Goal: Ask a question: Seek information or help from site administrators or community

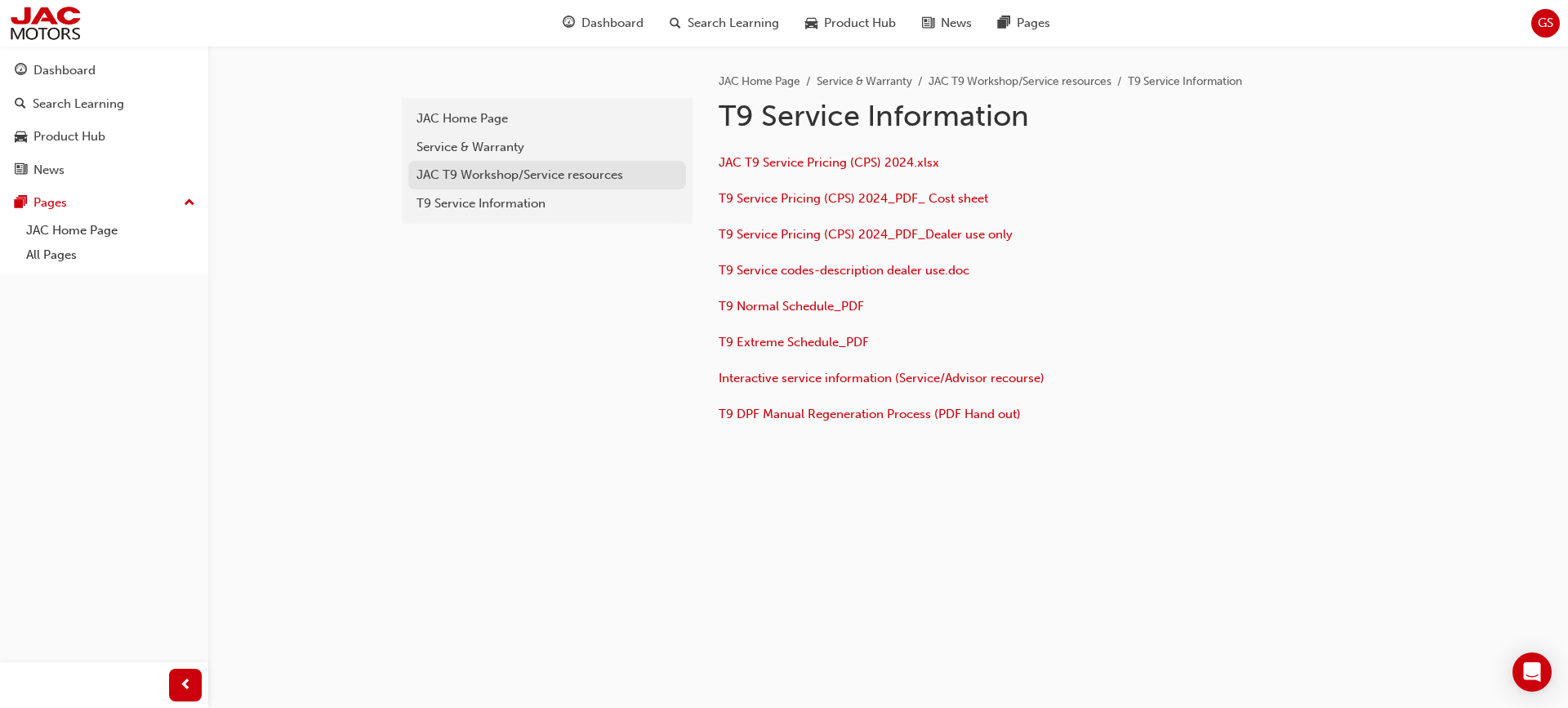
click at [542, 179] on div "JAC T9 Workshop/Service resources" at bounding box center [547, 175] width 261 height 19
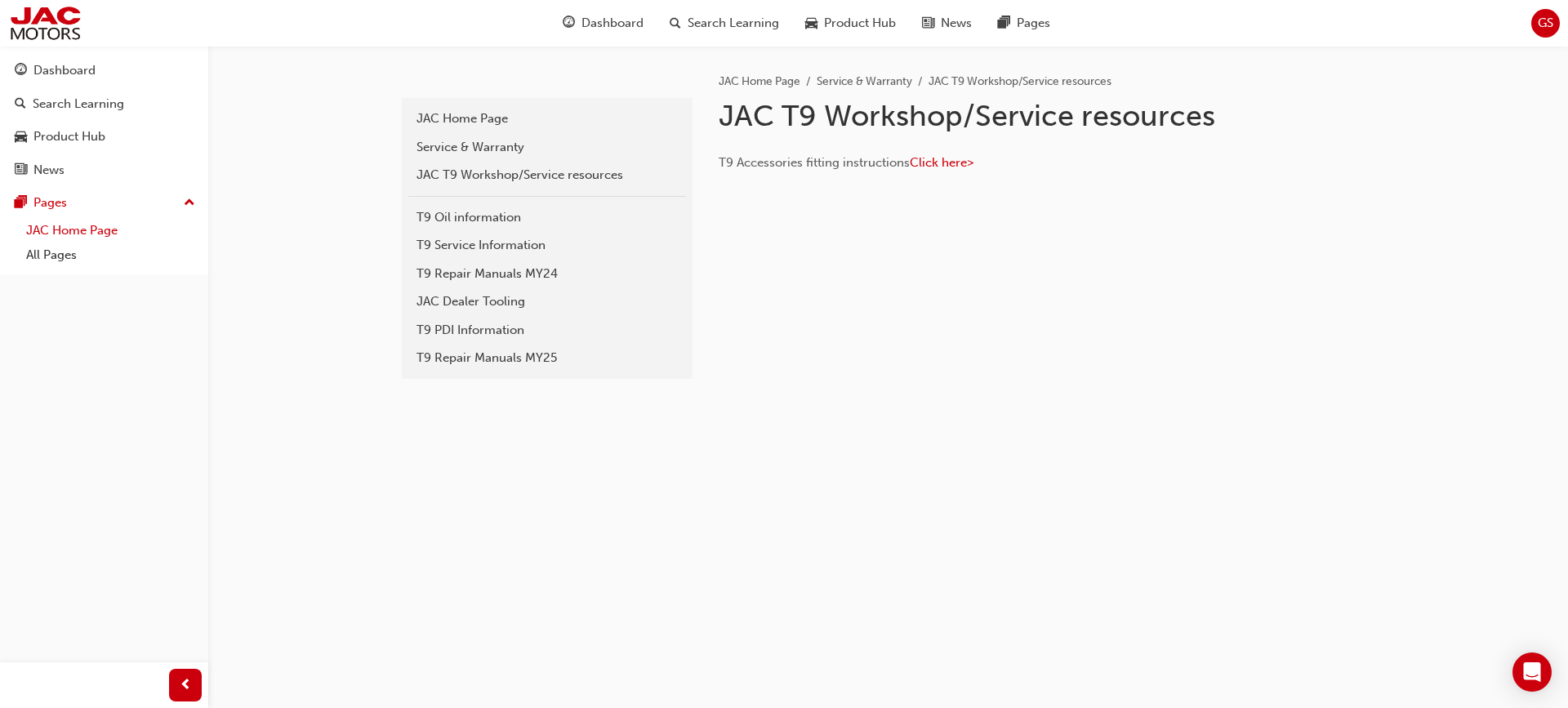
click at [53, 236] on link "JAC Home Page" at bounding box center [111, 230] width 182 height 25
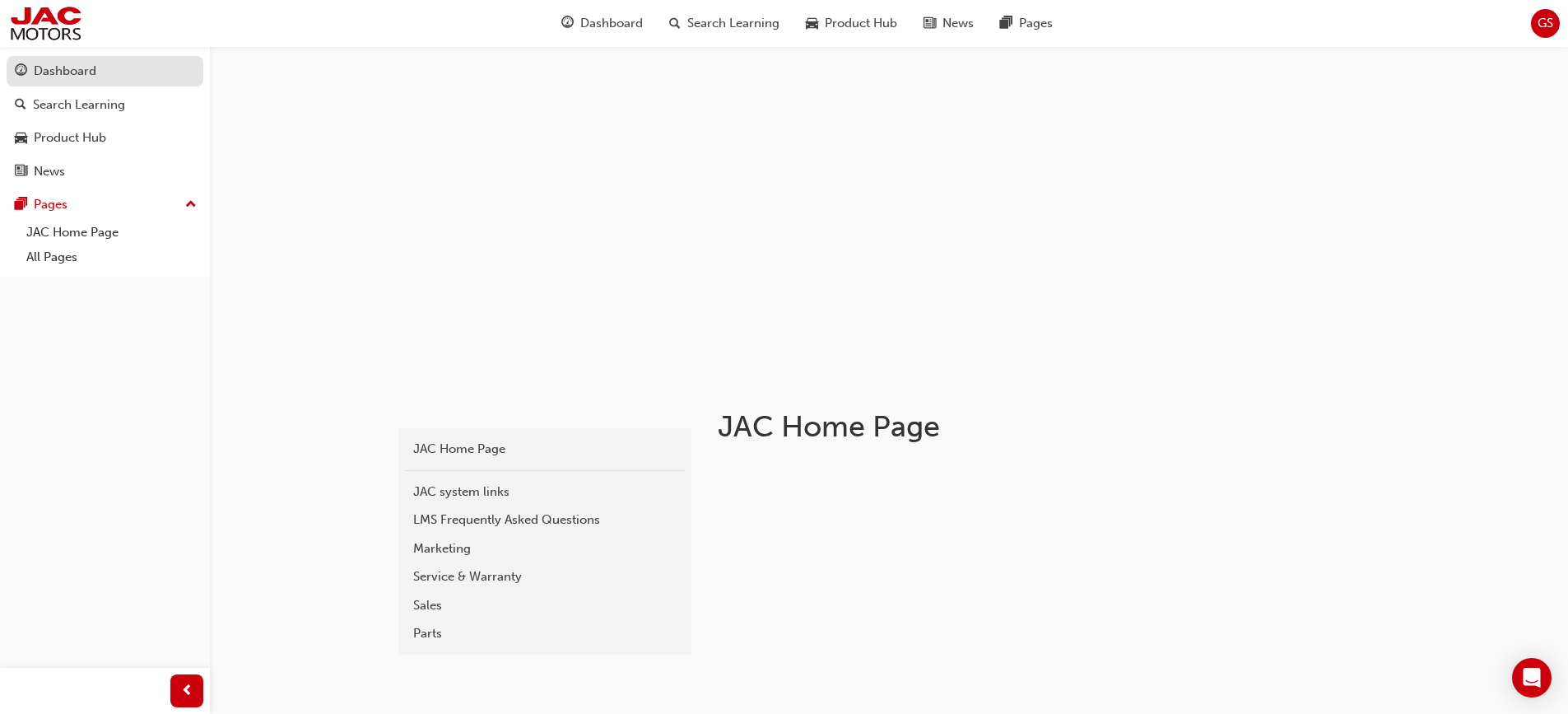
click at [52, 63] on div "Dashboard" at bounding box center [65, 71] width 63 height 19
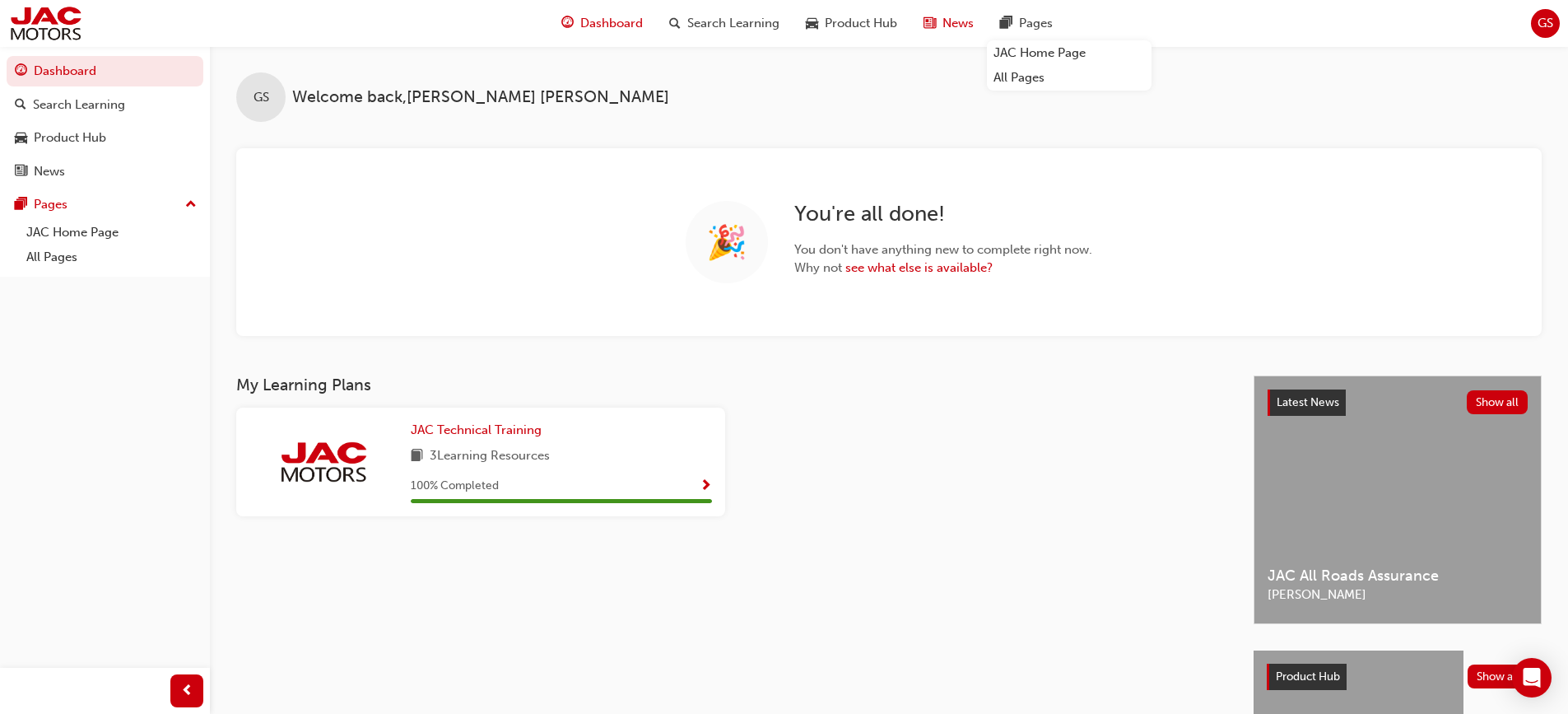
click at [958, 26] on span "News" at bounding box center [957, 24] width 31 height 19
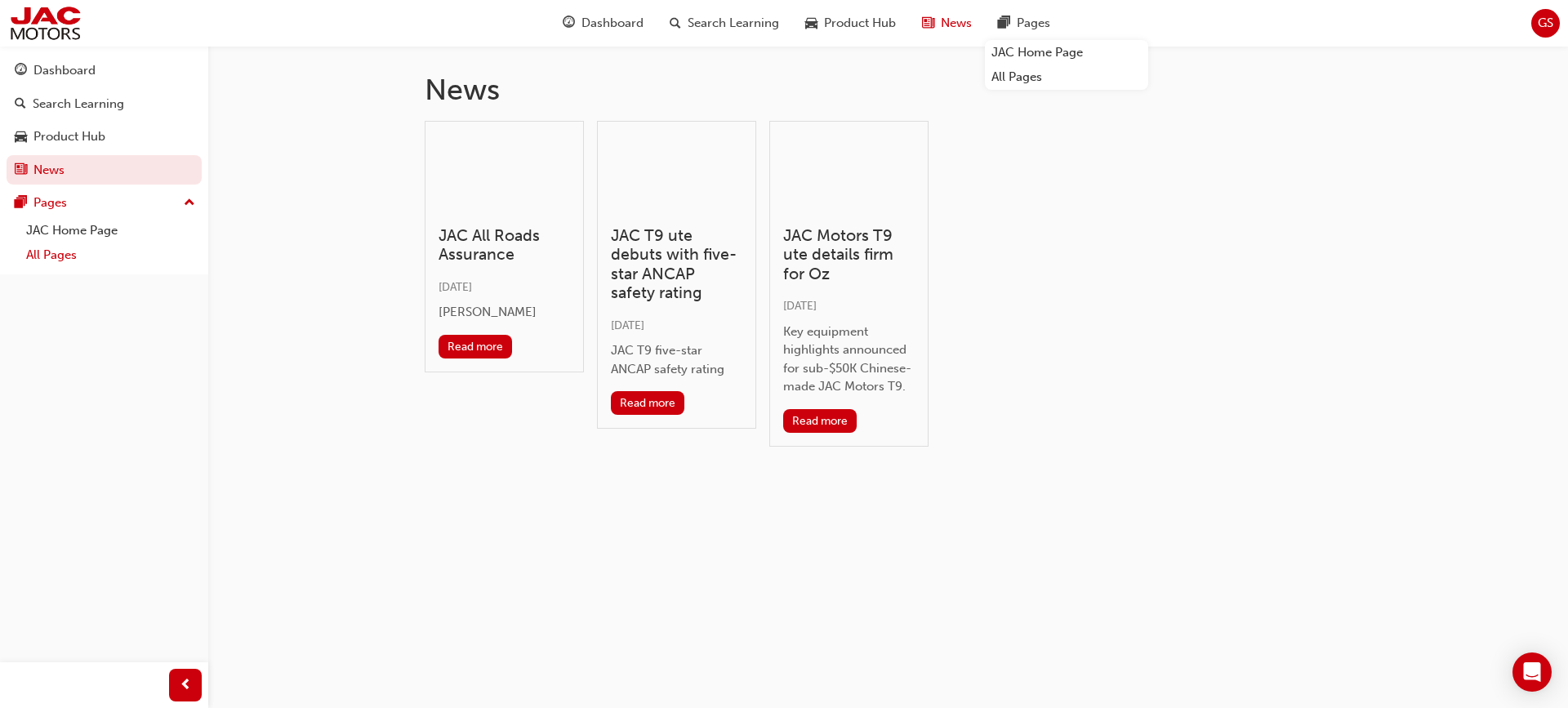
click at [48, 254] on link "All Pages" at bounding box center [111, 255] width 182 height 25
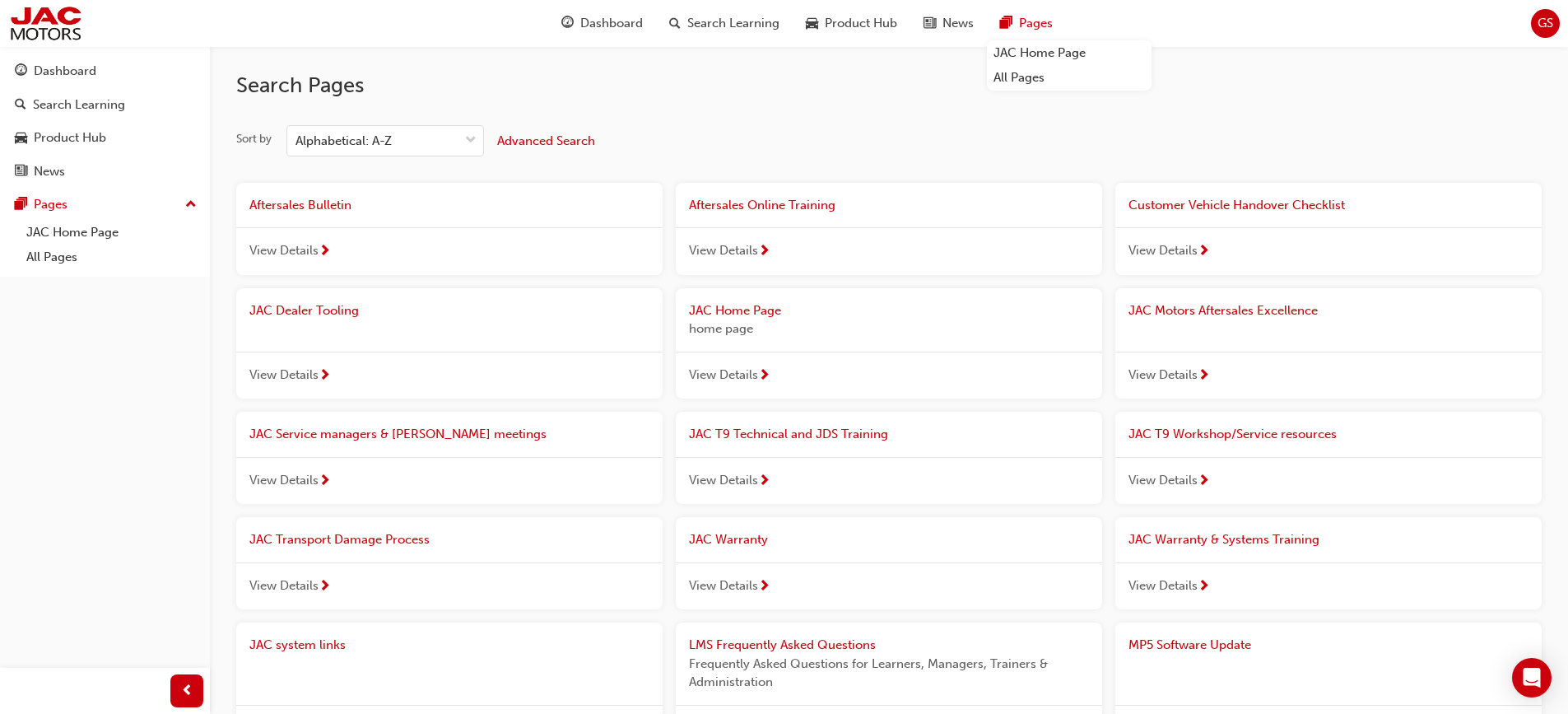
click at [296, 252] on span "View Details" at bounding box center [283, 250] width 69 height 19
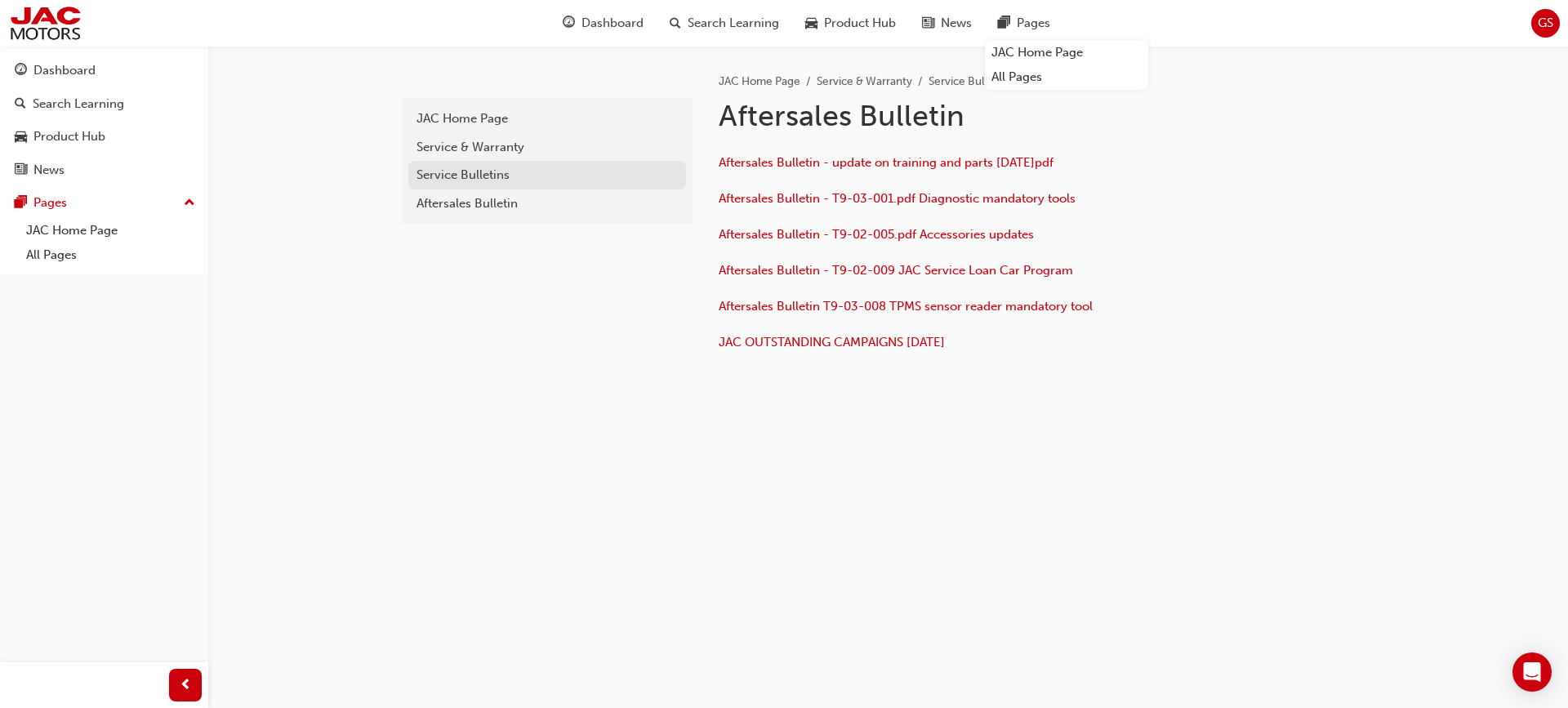
click at [485, 177] on div "Service Bulletins" at bounding box center [547, 175] width 261 height 19
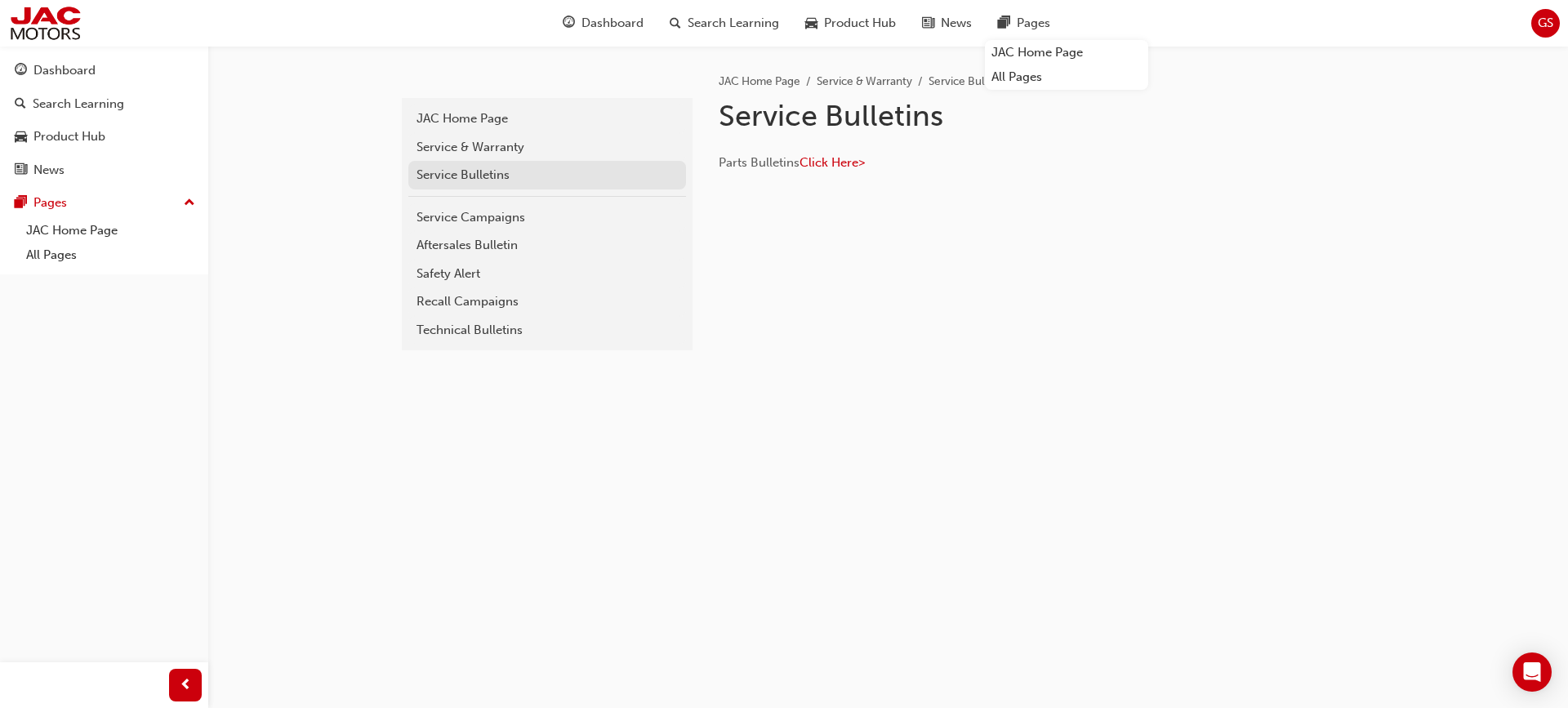
click at [499, 181] on div "Service Bulletins" at bounding box center [547, 175] width 261 height 19
click at [476, 174] on div "Service Bulletins" at bounding box center [547, 175] width 261 height 19
click at [839, 162] on span "Click Here>" at bounding box center [832, 163] width 65 height 15
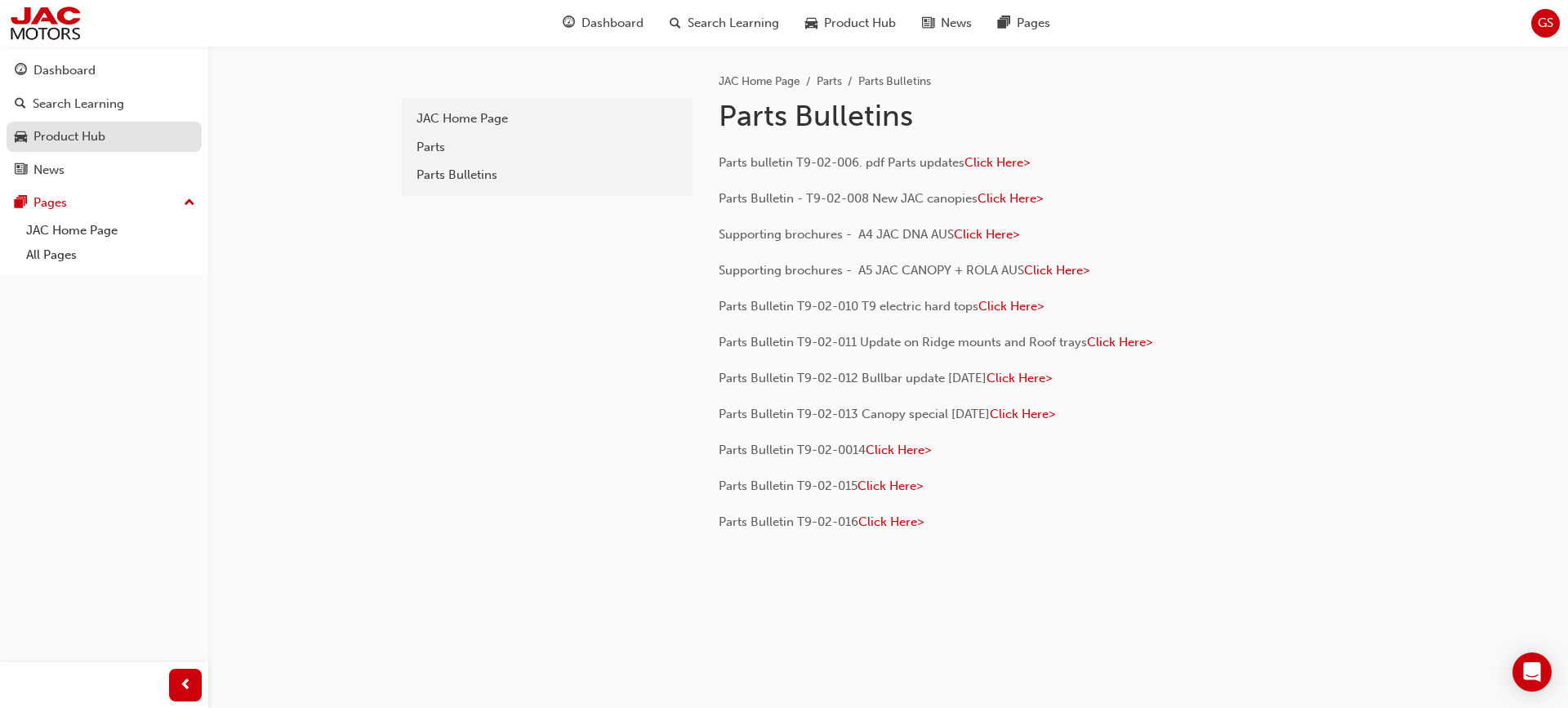
click at [42, 128] on div "Product Hub" at bounding box center [70, 136] width 71 height 19
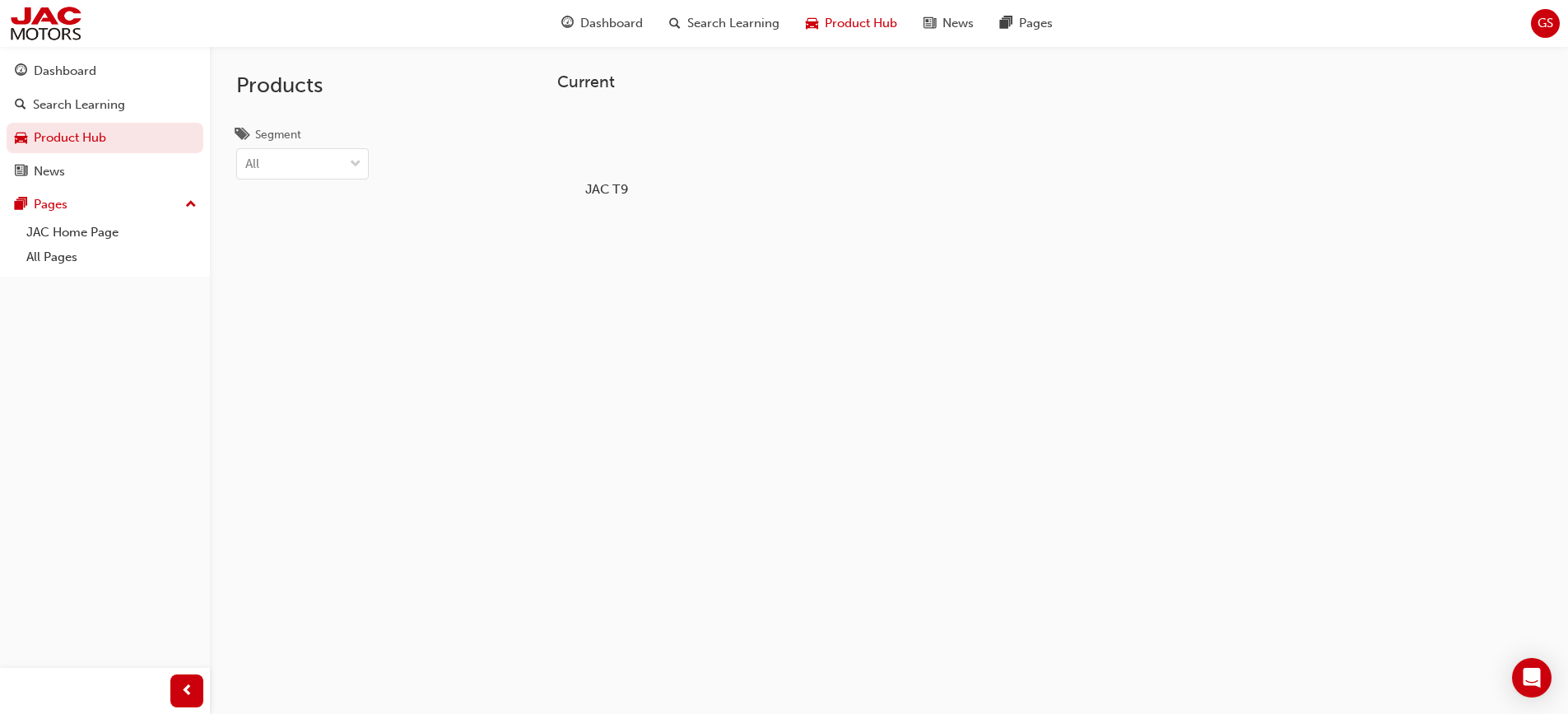
click at [621, 203] on div "JAC T9" at bounding box center [606, 153] width 104 height 101
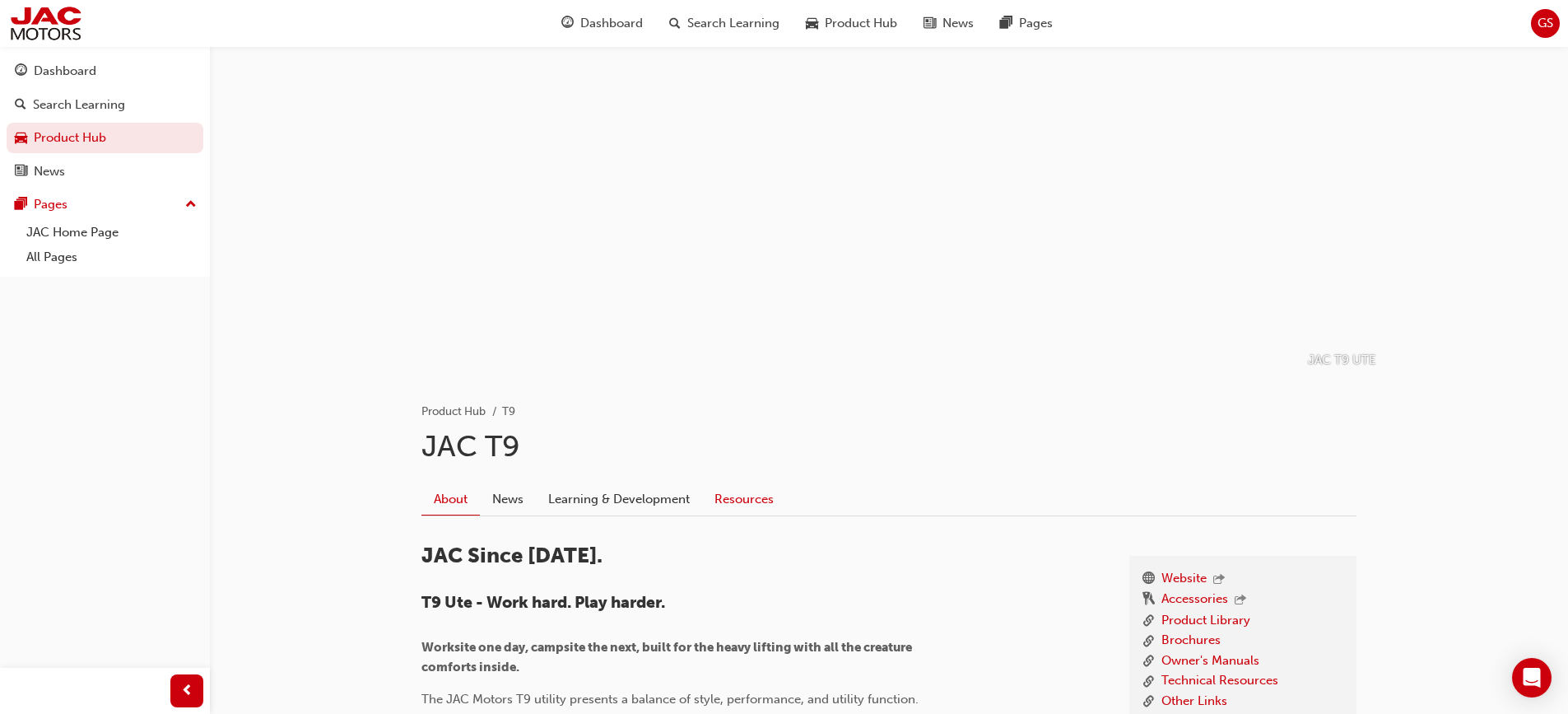
click at [728, 497] on link "Resources" at bounding box center [744, 499] width 84 height 31
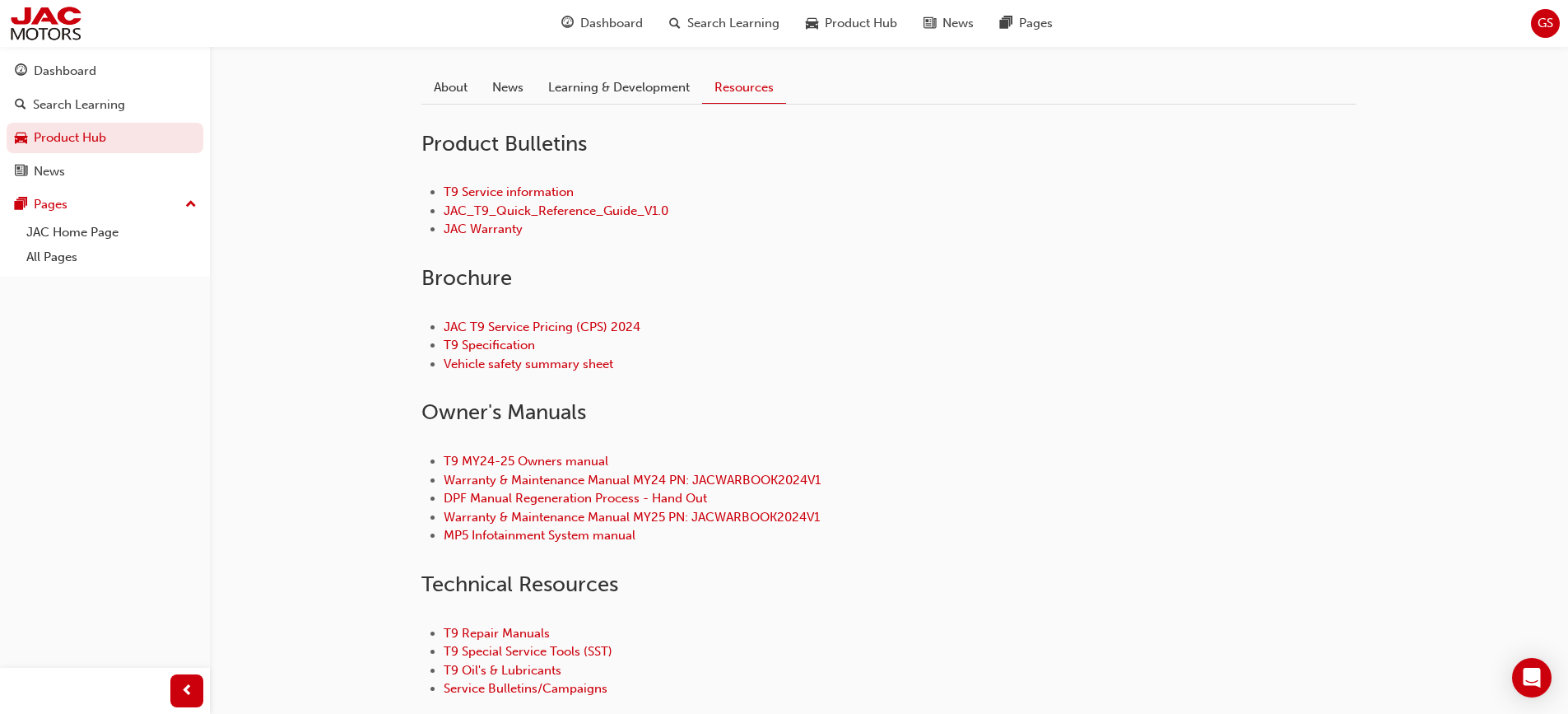
scroll to position [494, 0]
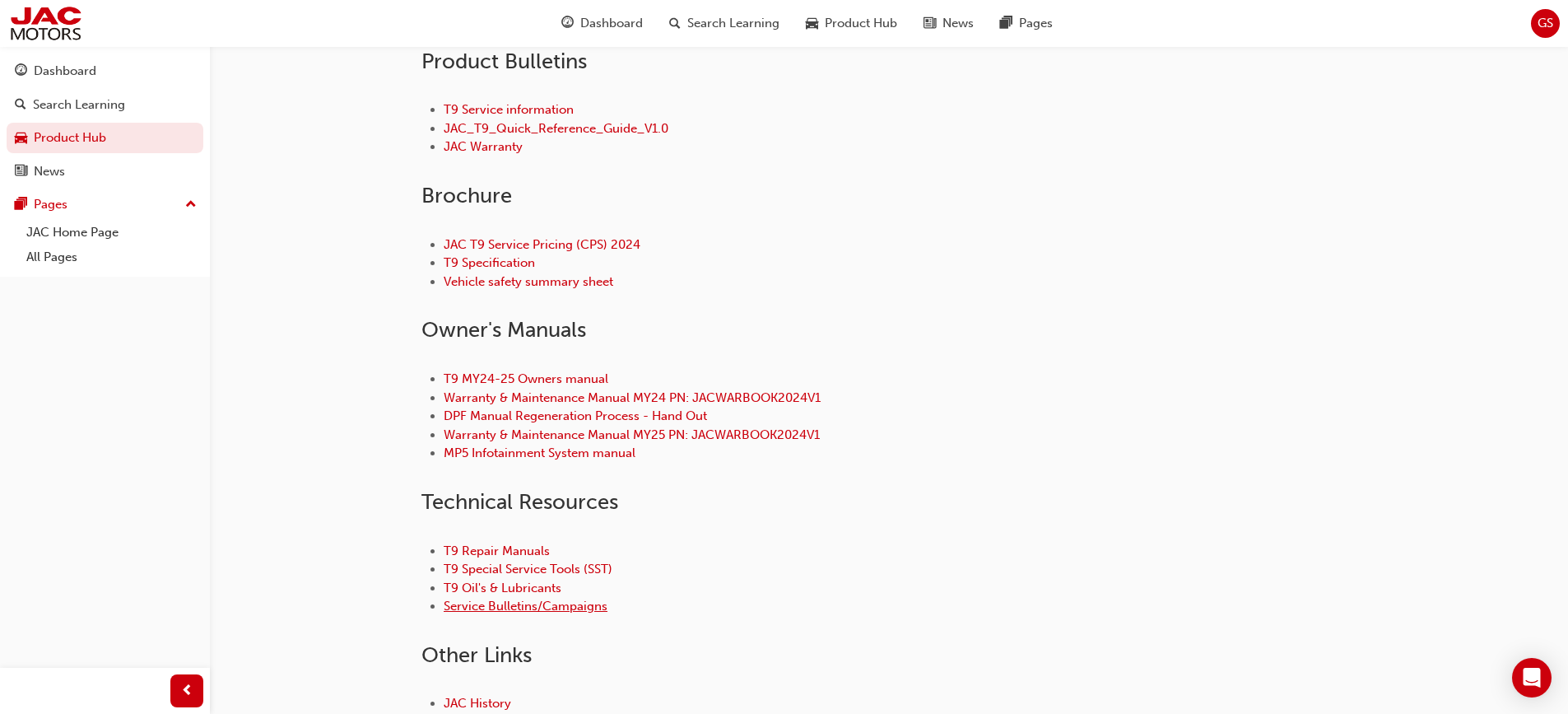
click at [579, 611] on link "Service Bulletins/Campaigns" at bounding box center [525, 606] width 164 height 15
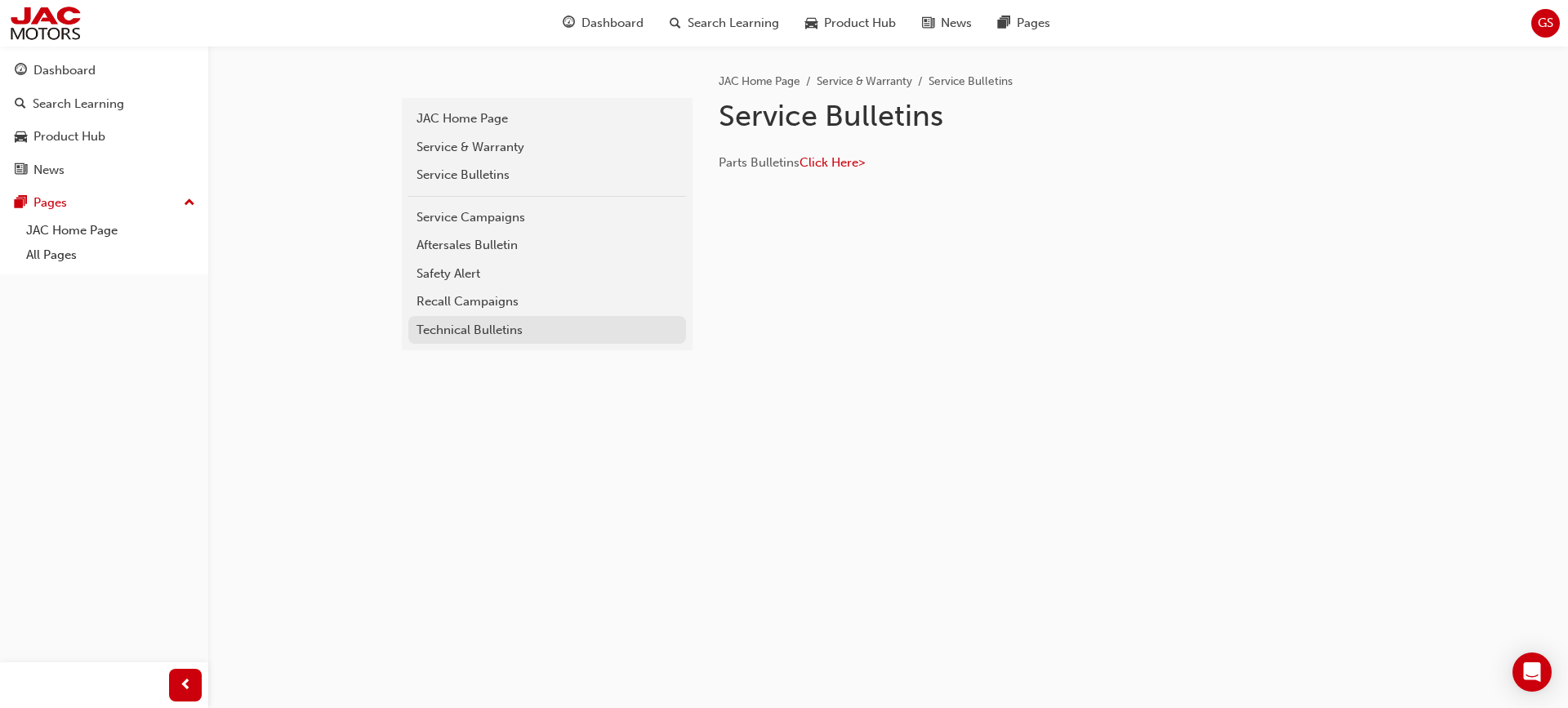
click at [493, 334] on div "Technical Bulletins" at bounding box center [547, 330] width 261 height 19
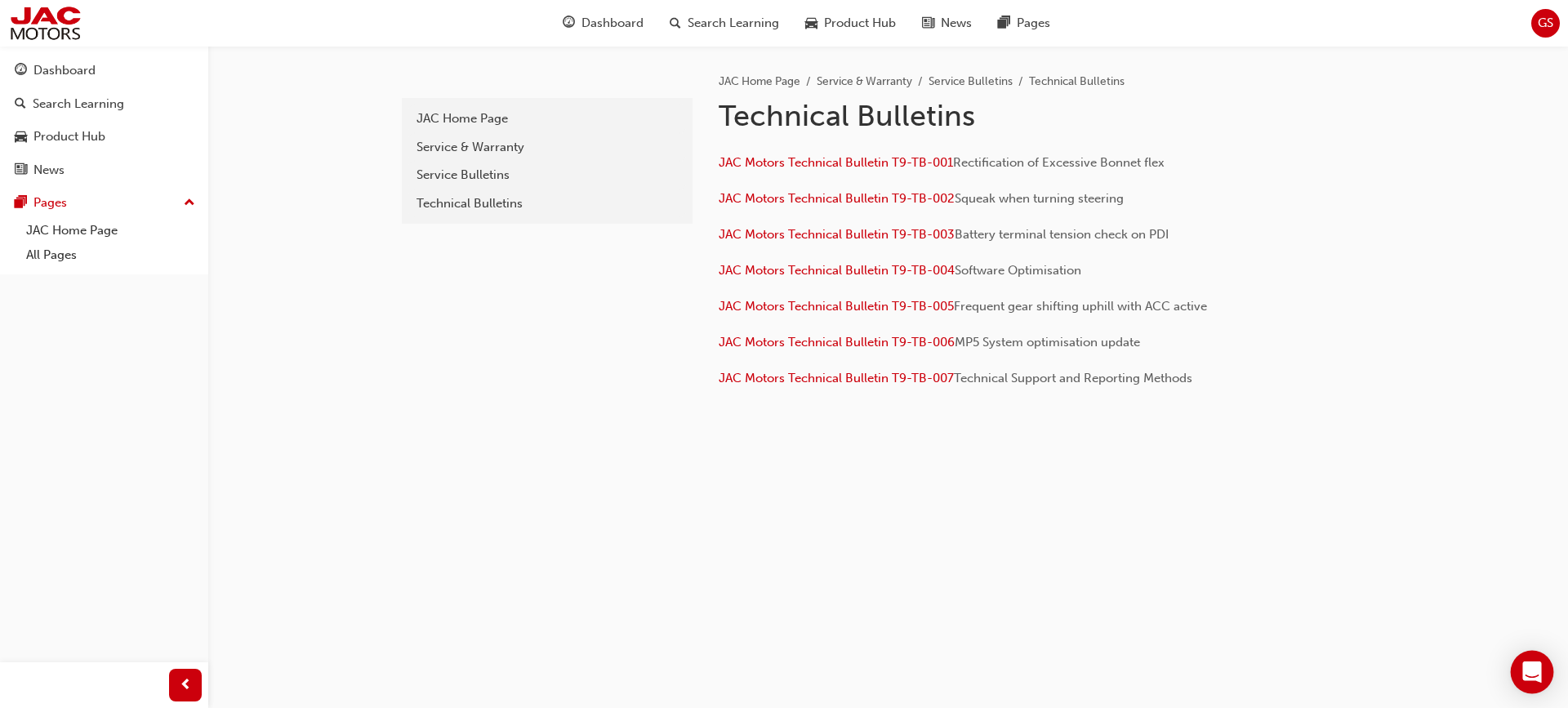
click at [1518, 678] on div "Open Intercom Messenger" at bounding box center [1532, 672] width 43 height 43
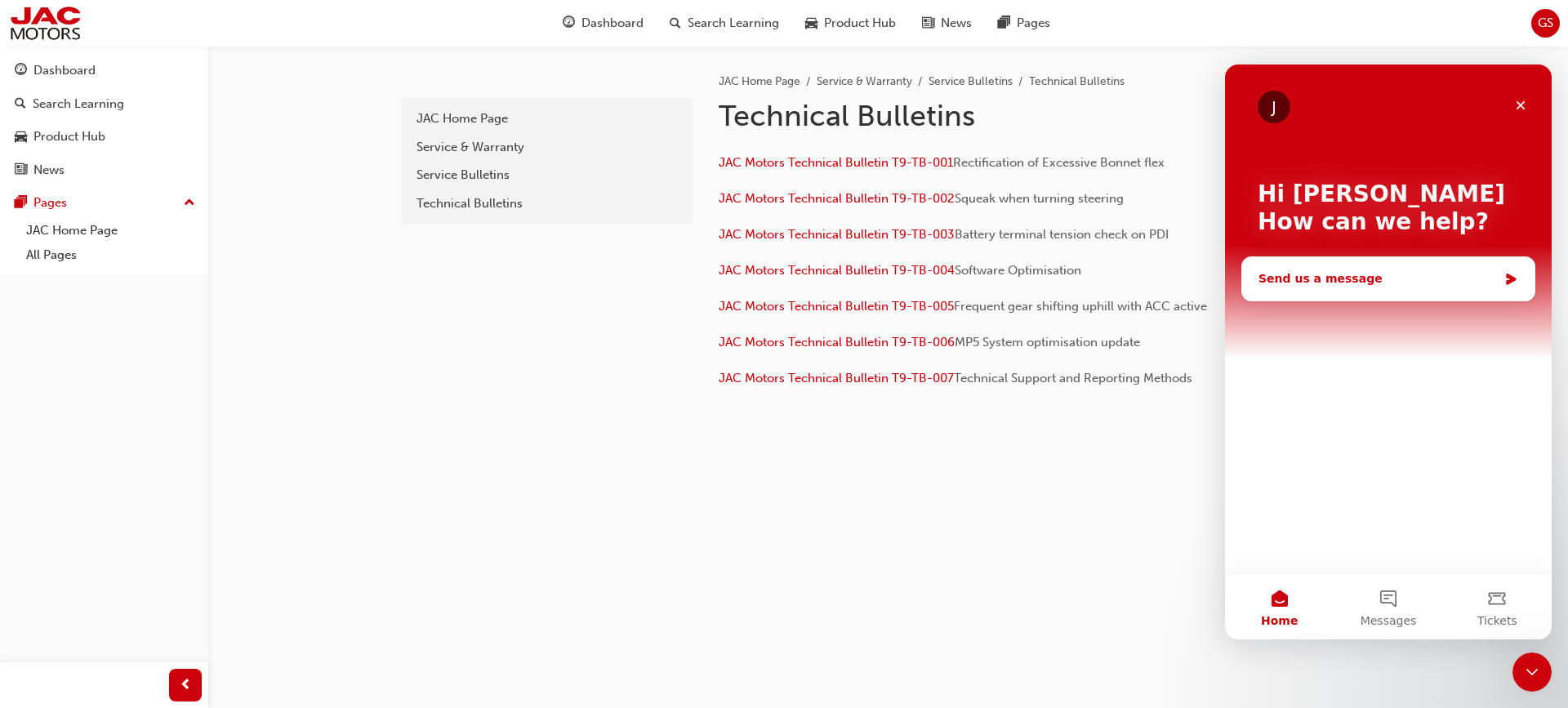
click at [1364, 282] on div "Send us a message" at bounding box center [1378, 278] width 239 height 17
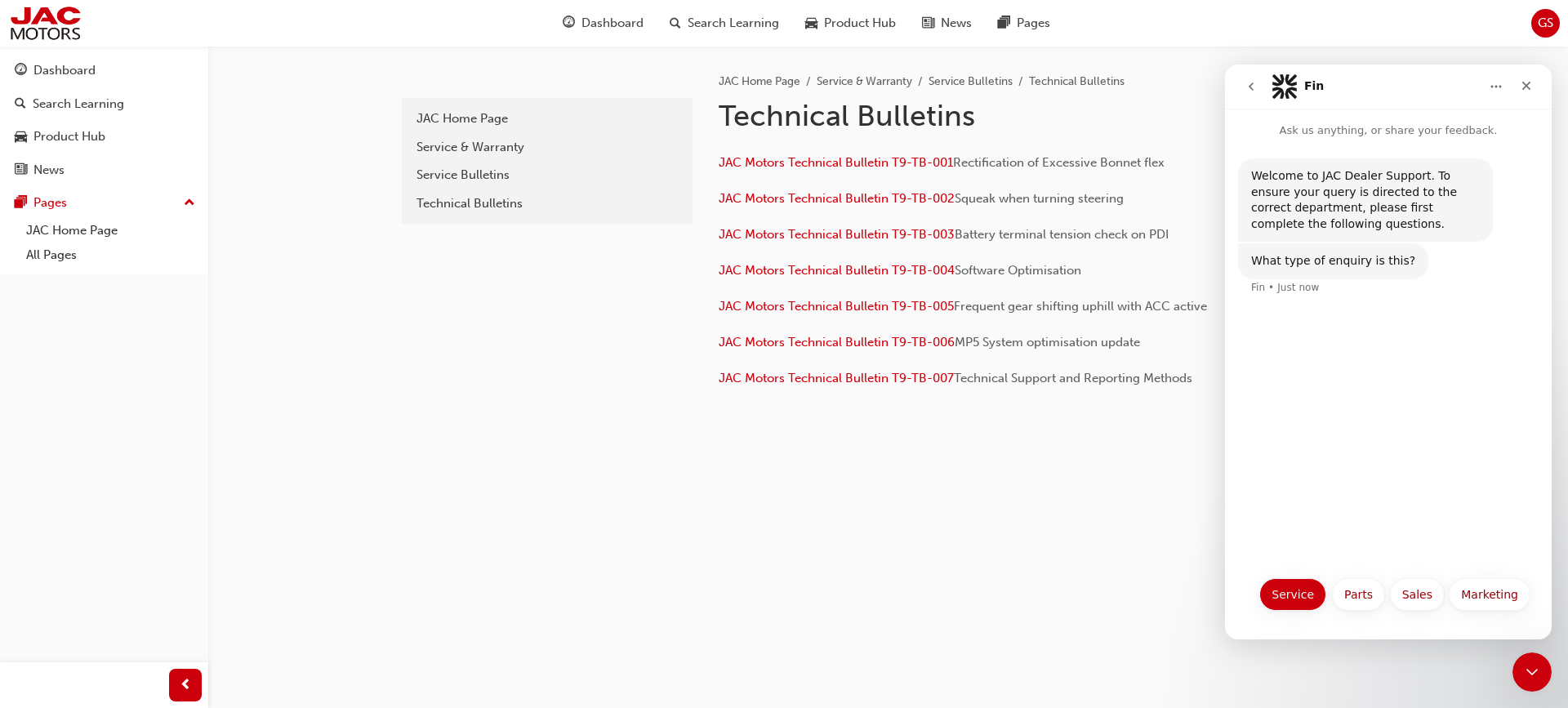
click at [1291, 592] on button "Service" at bounding box center [1292, 594] width 67 height 33
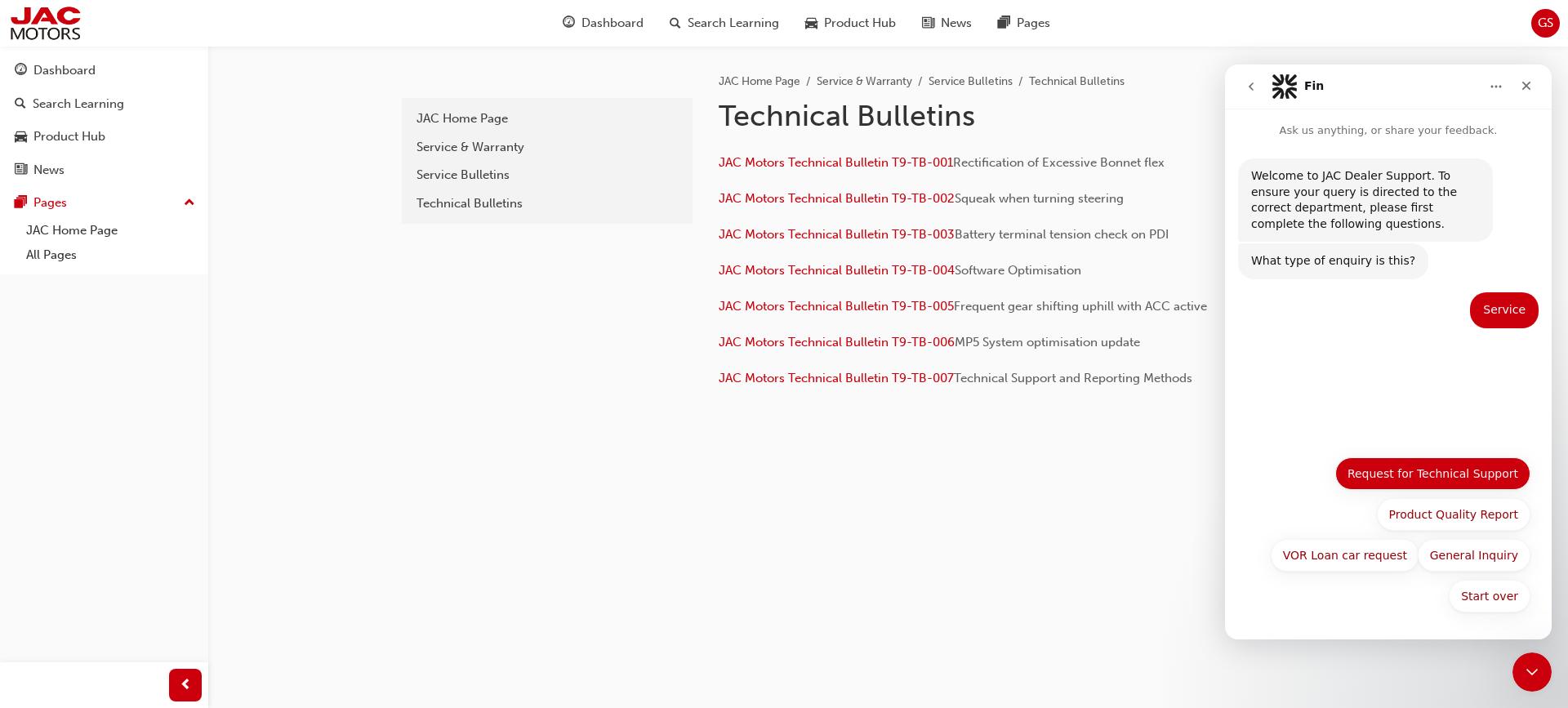
click at [1479, 478] on button "Request for Technical Support" at bounding box center [1432, 473] width 195 height 33
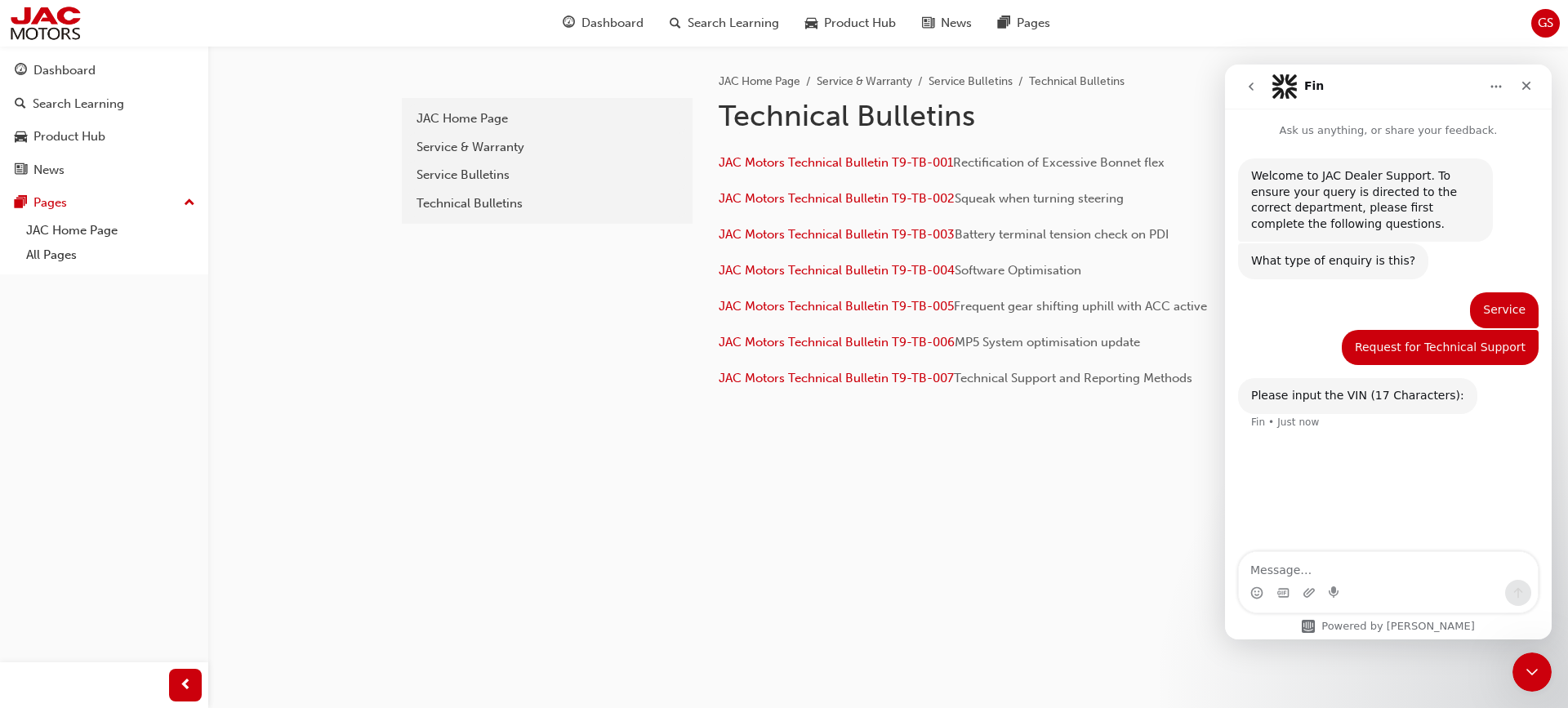
click at [1338, 563] on textarea "Message…" at bounding box center [1388, 566] width 299 height 28
type textarea "lj11pabe0rc0rc044215"
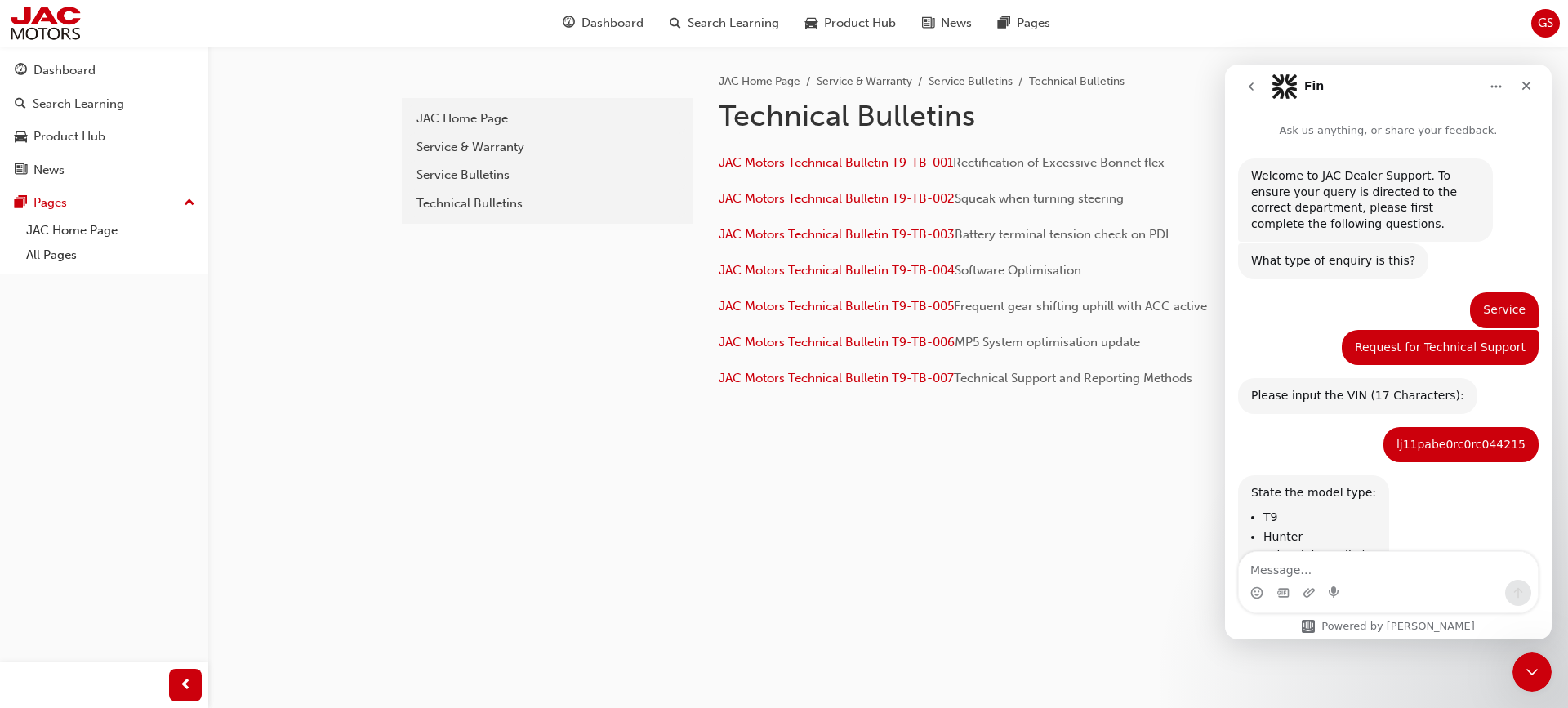
scroll to position [55, 0]
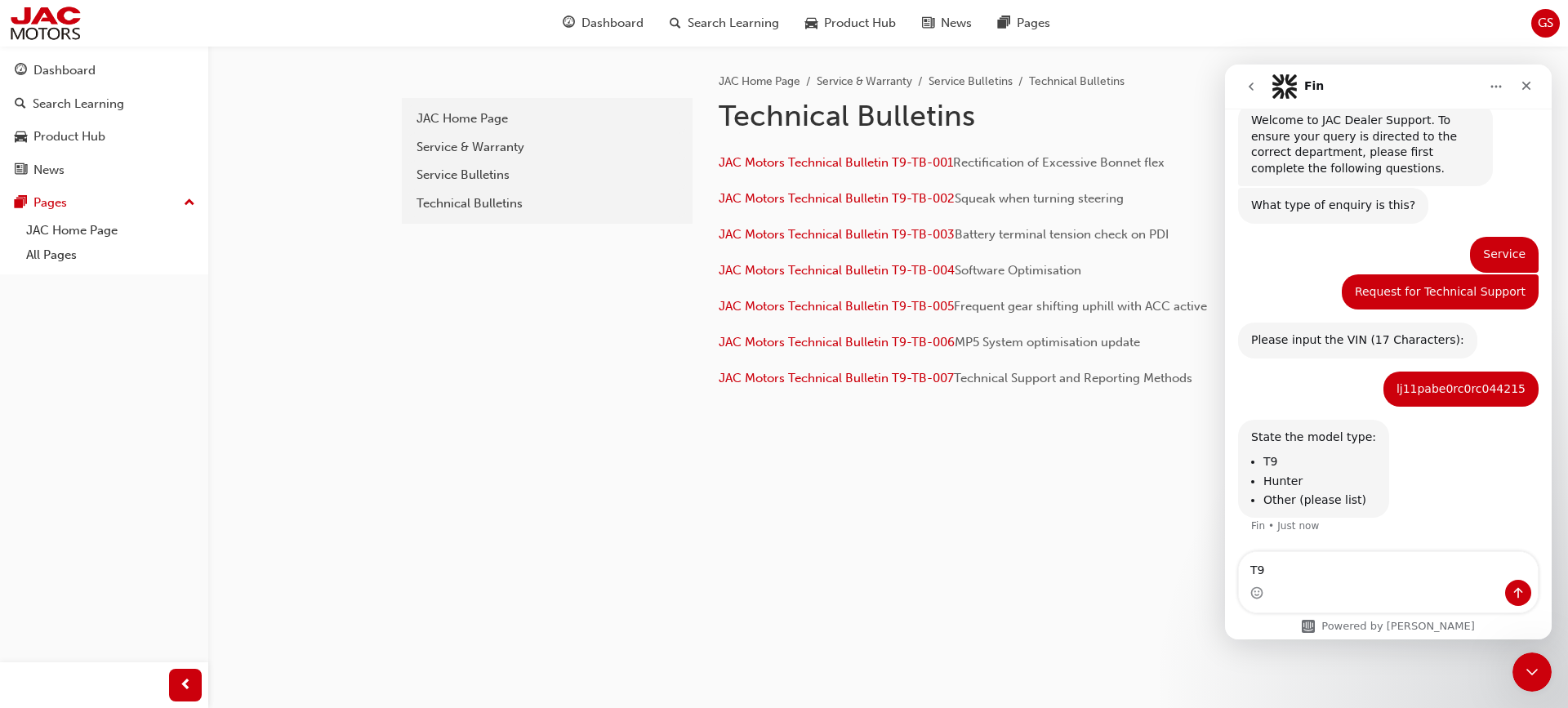
type textarea "T9"
click at [1527, 599] on button "Send a message…" at bounding box center [1518, 592] width 26 height 26
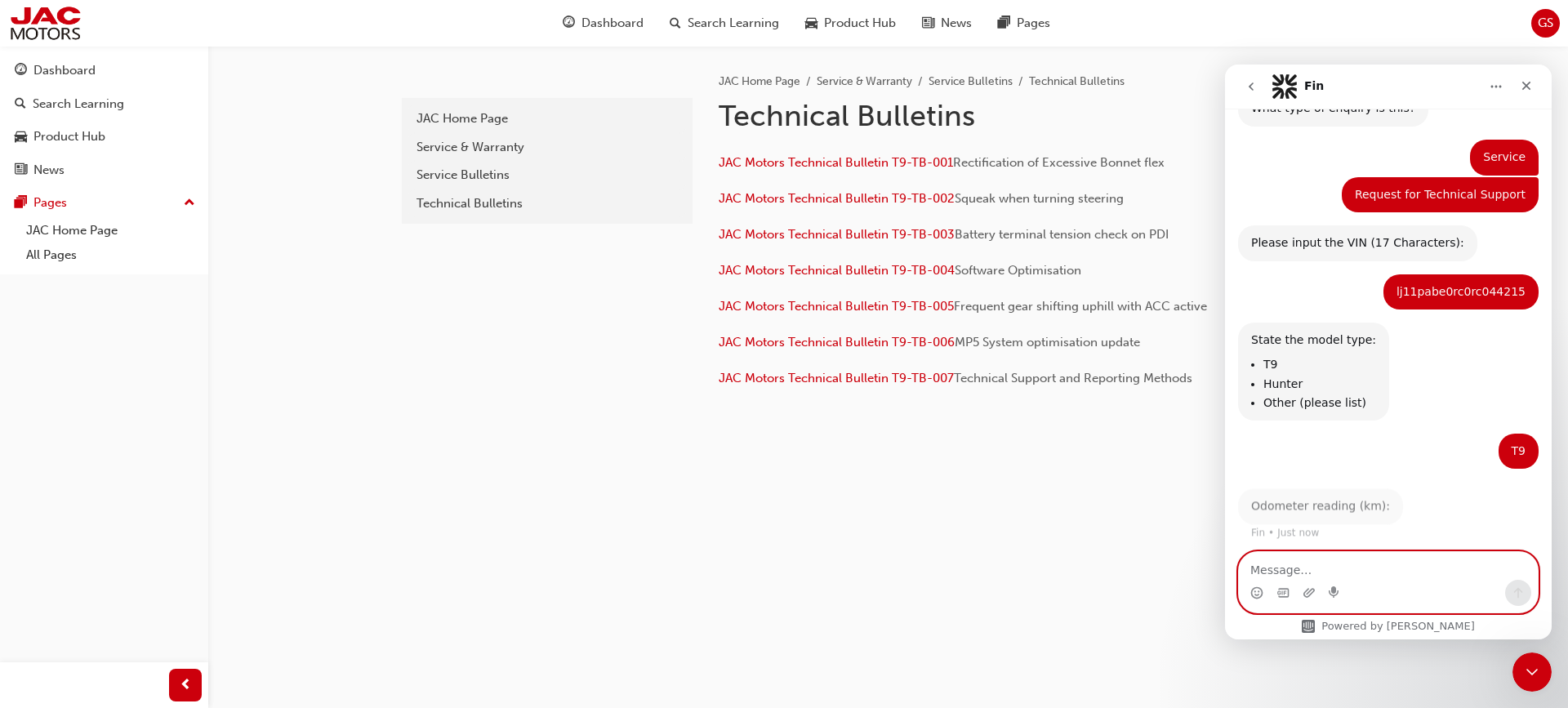
scroll to position [152, 0]
type textarea "18007"
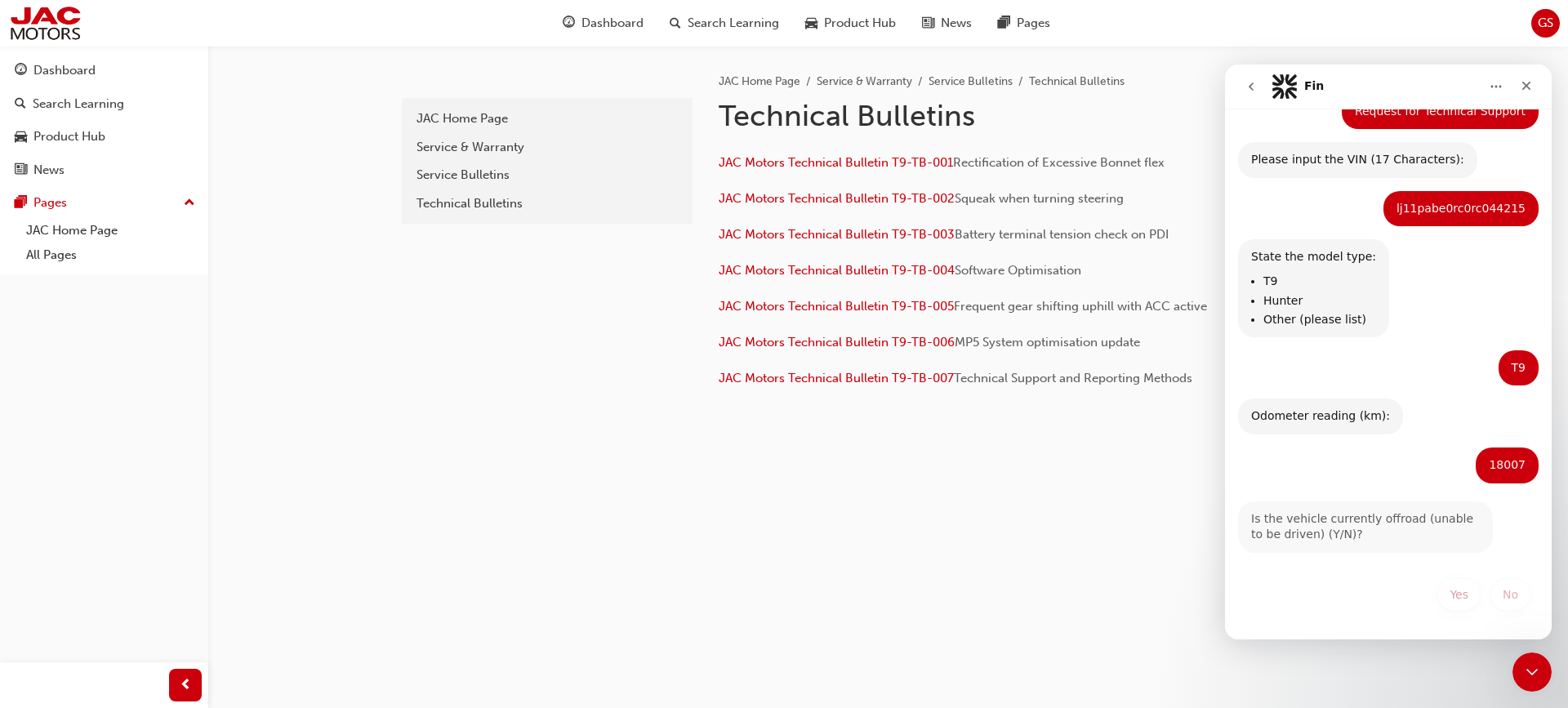
scroll to position [236, 0]
click at [1507, 601] on button "No" at bounding box center [1510, 594] width 40 height 33
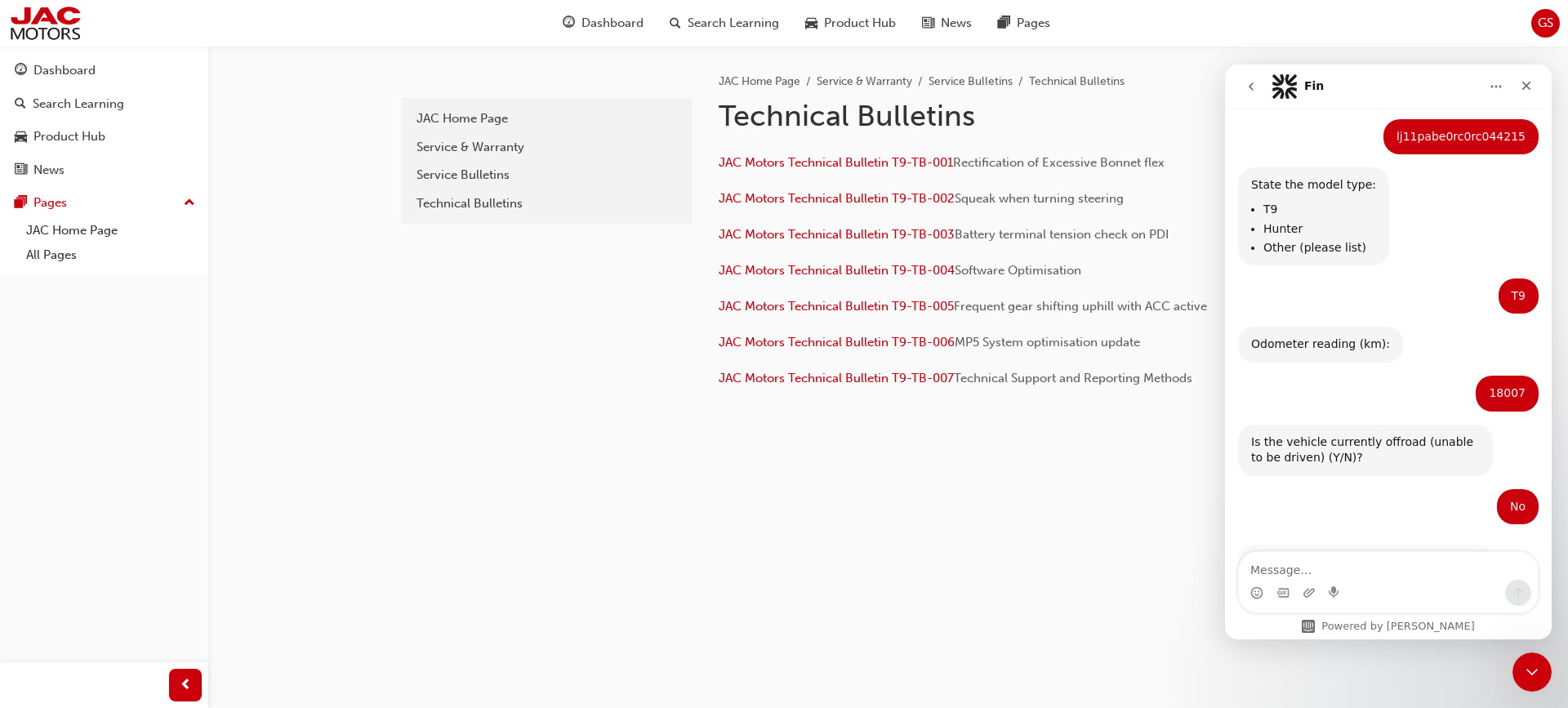
scroll to position [380, 0]
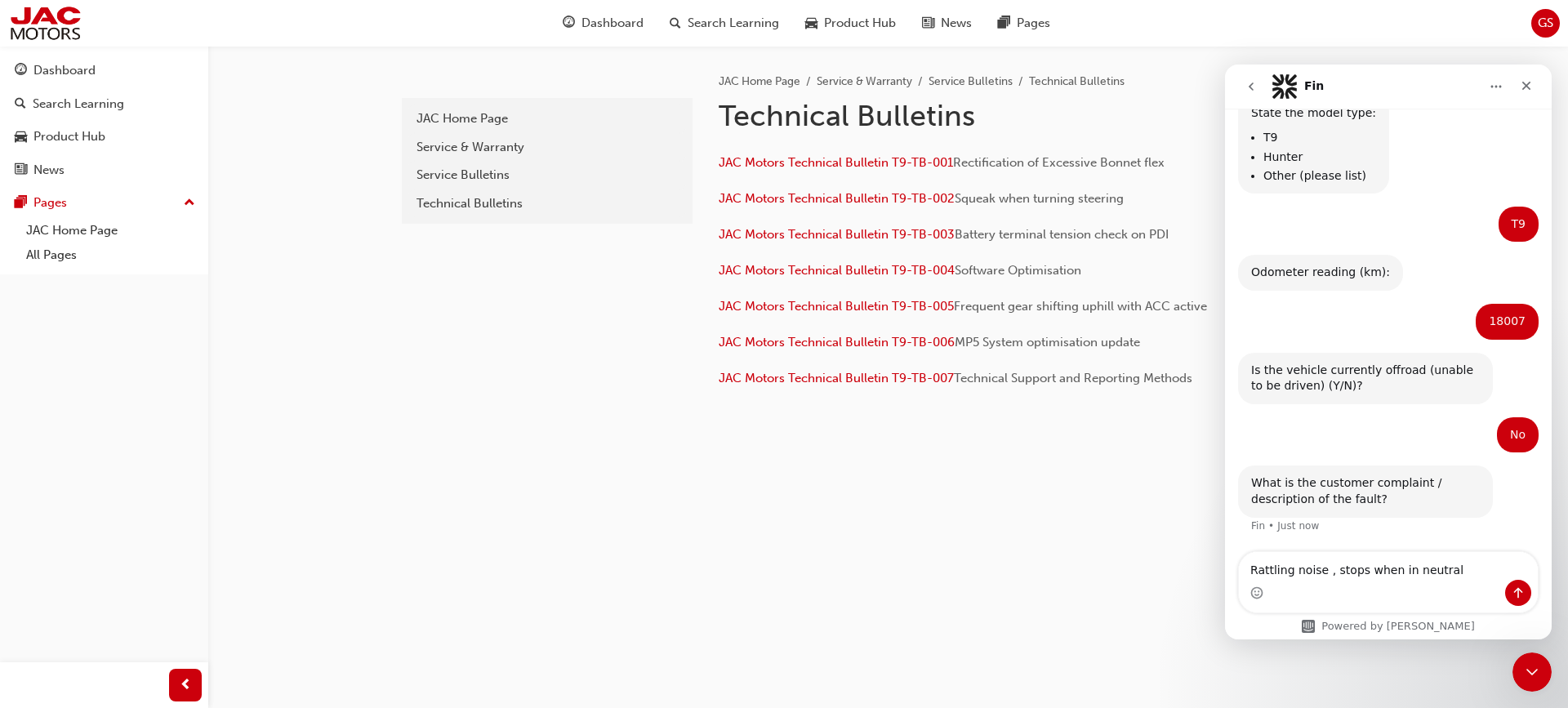
type textarea "Rattling noise , stops when in neutral"
click at [1520, 591] on icon "Send a message…" at bounding box center [1518, 592] width 13 height 13
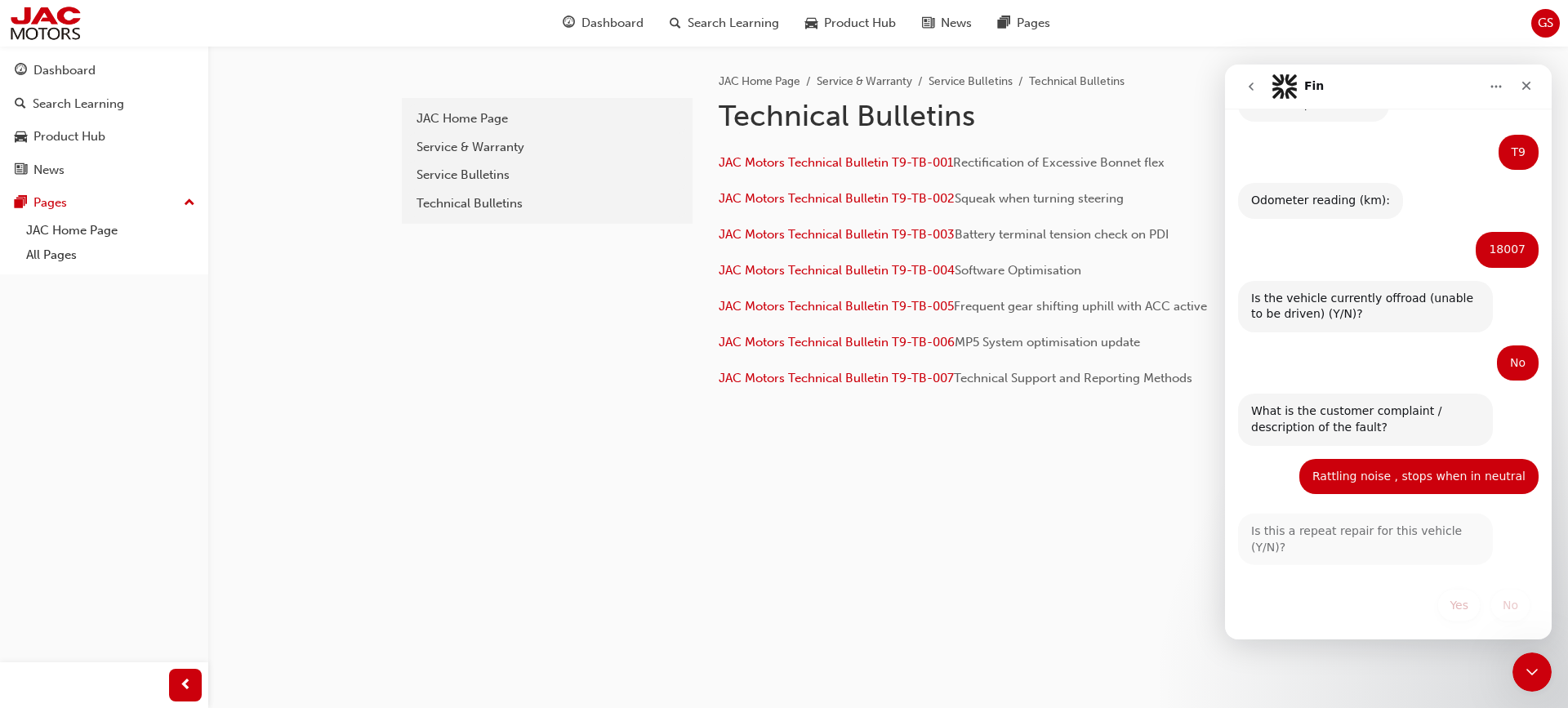
scroll to position [447, 0]
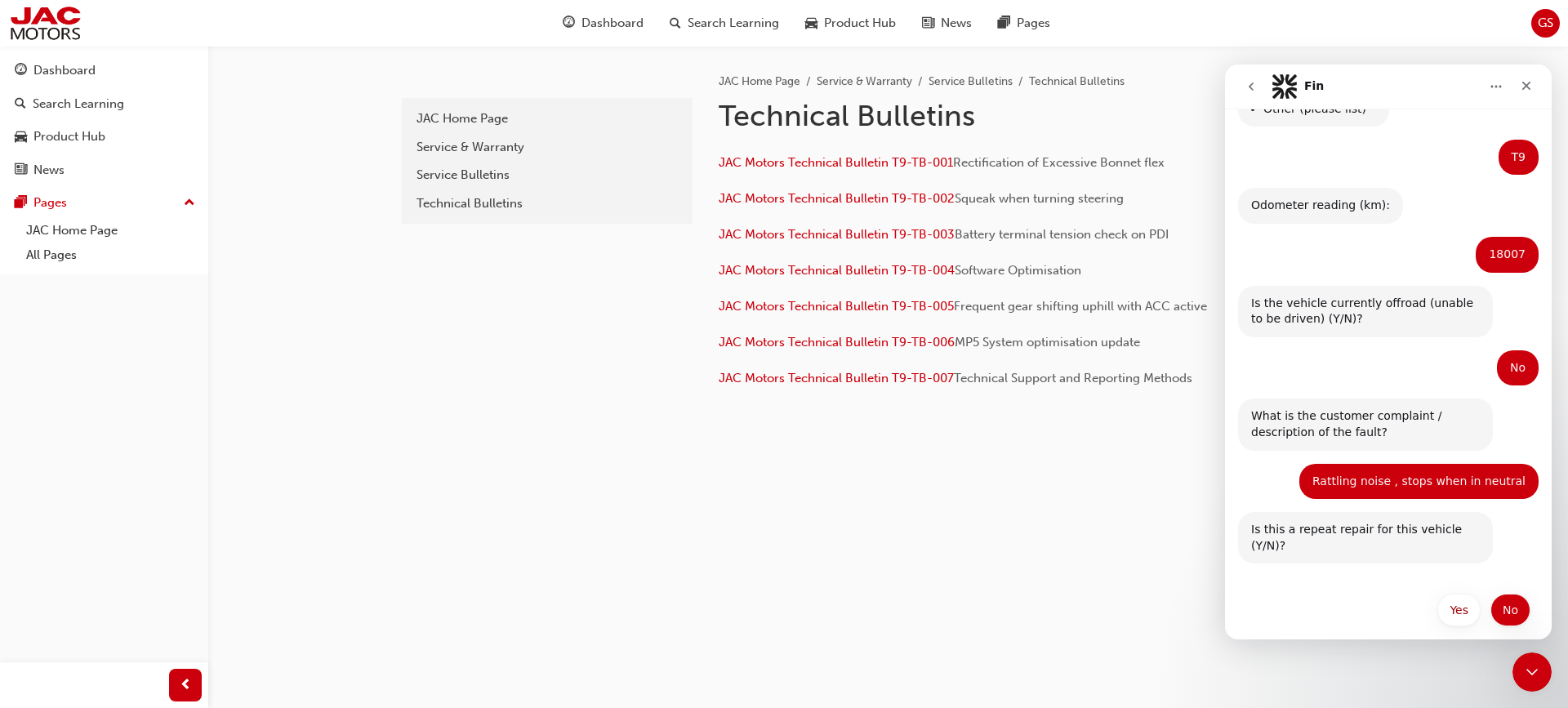
click at [1506, 599] on button "No" at bounding box center [1510, 609] width 40 height 33
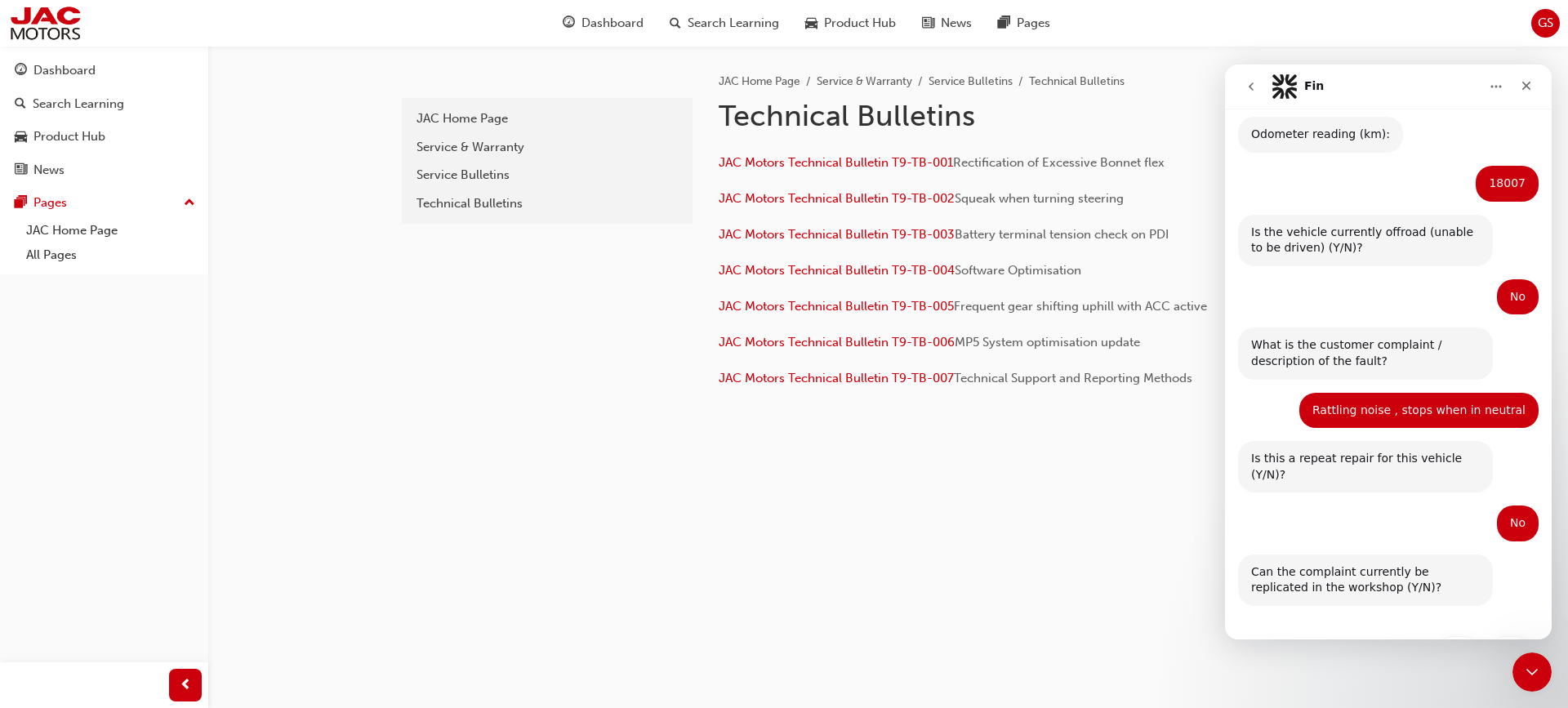
scroll to position [559, 0]
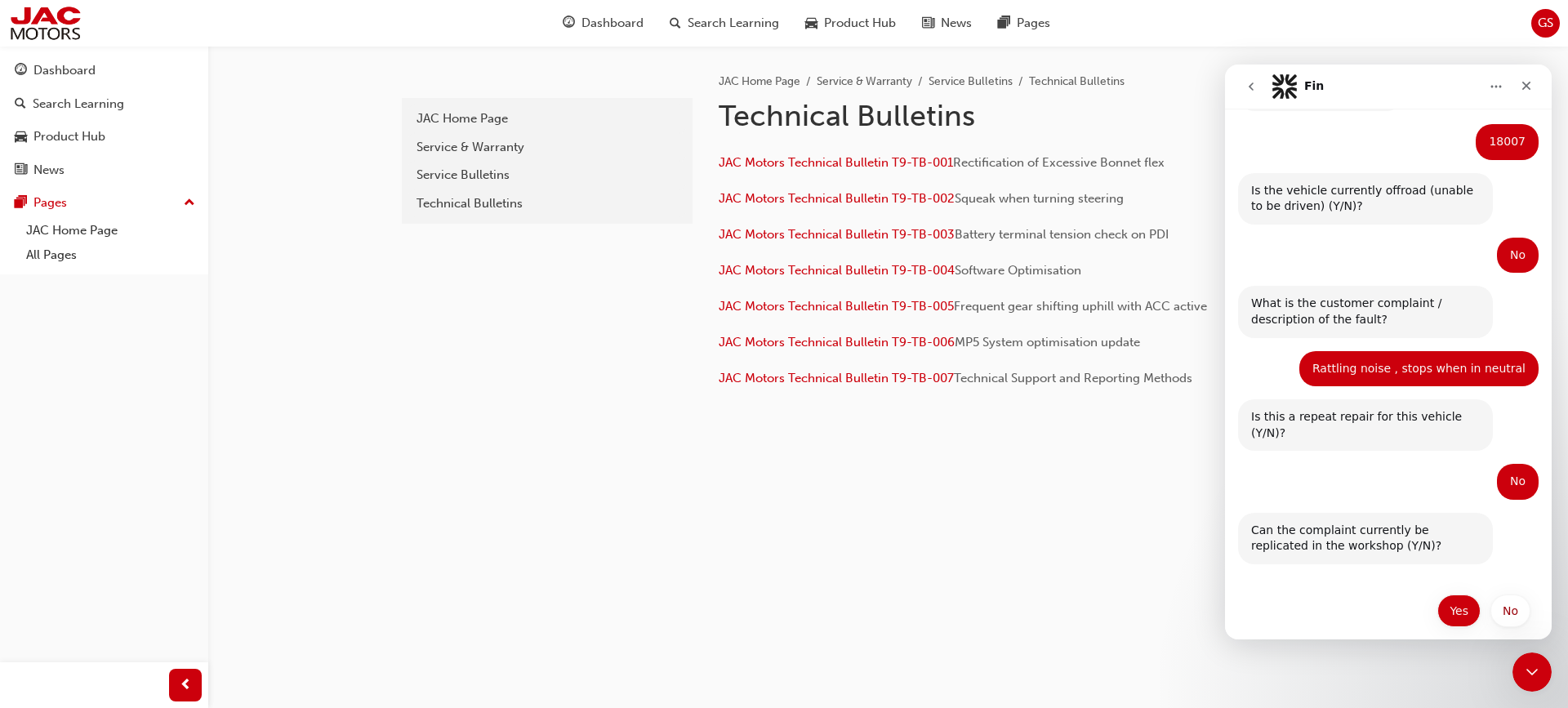
click at [1459, 600] on button "Yes" at bounding box center [1459, 610] width 43 height 33
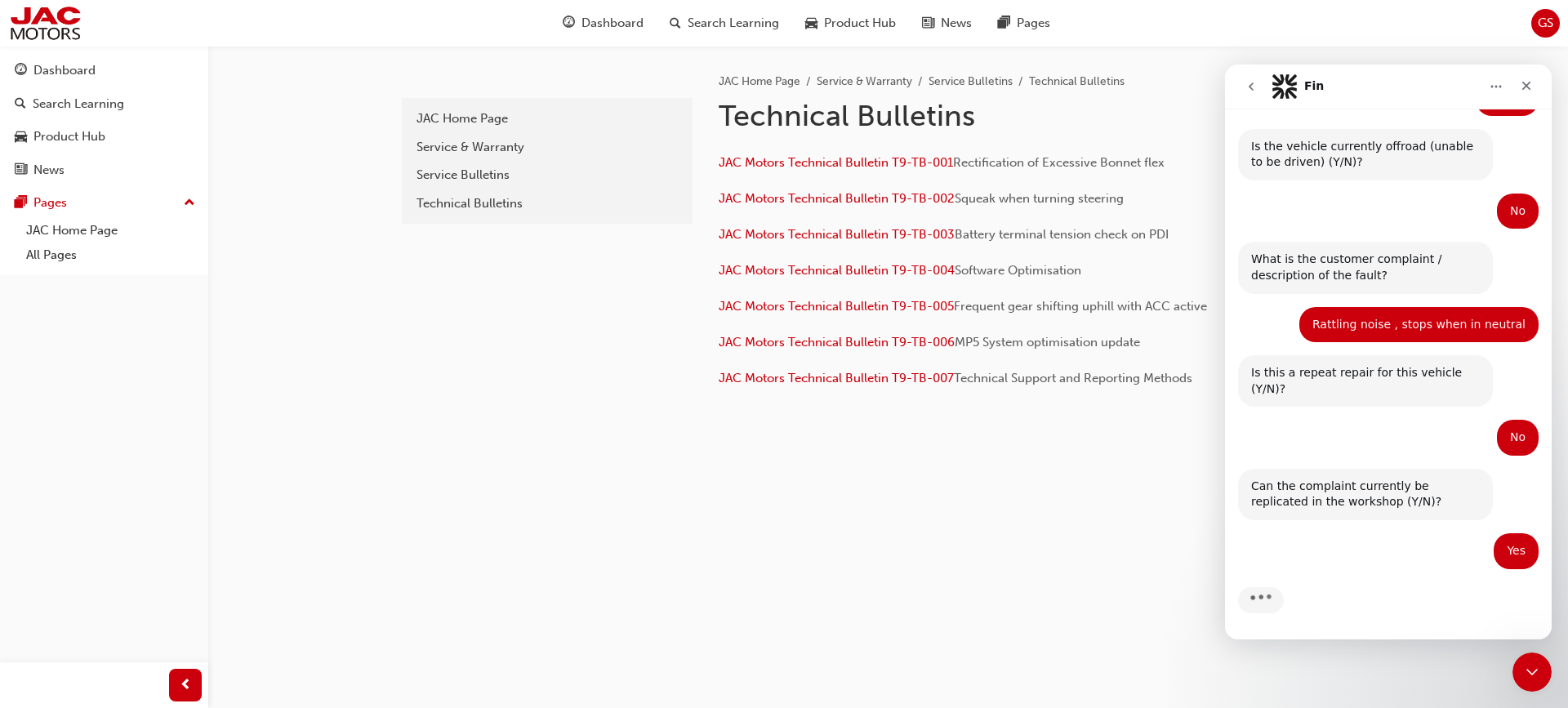
scroll to position [734, 0]
